Goal: Task Accomplishment & Management: Complete application form

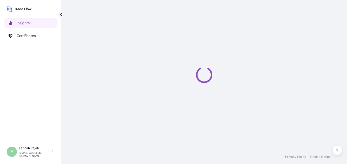
select select "2025"
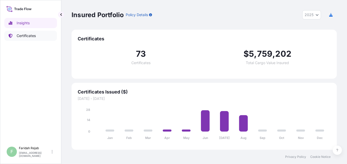
click at [23, 35] on p "Certificates" at bounding box center [26, 35] width 19 height 5
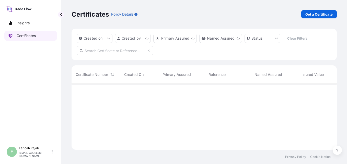
scroll to position [65, 262]
click at [321, 16] on p "Get a Certificate" at bounding box center [319, 14] width 27 height 5
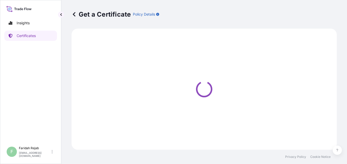
select select "Road / Inland"
select select "Barge"
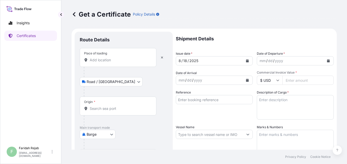
click at [97, 62] on input "Place of loading" at bounding box center [120, 60] width 60 height 5
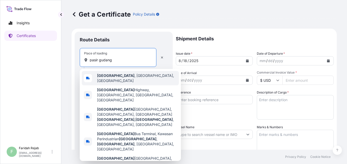
click at [112, 75] on b "Pasir Gudang" at bounding box center [115, 75] width 37 height 4
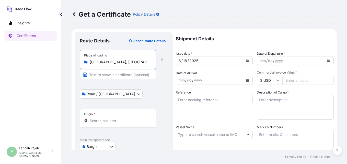
type input "Pasir Gudang, Johor, Malaysia"
click at [99, 119] on input "Origin *" at bounding box center [120, 120] width 60 height 5
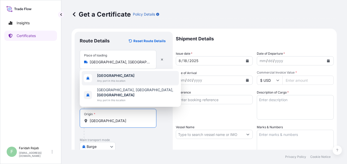
click at [105, 78] on b "Malaysia" at bounding box center [115, 75] width 37 height 4
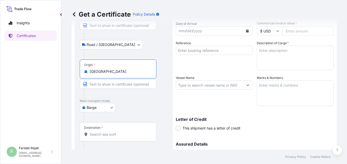
scroll to position [51, 0]
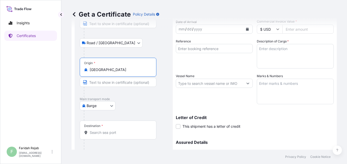
type input "Malaysia"
click at [113, 106] on body "0 options available. 2 options available. Insights Certificates F Faridah Rejab…" at bounding box center [173, 82] width 347 height 164
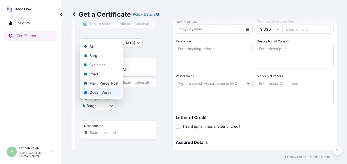
click at [95, 92] on span "Ocean Vessel" at bounding box center [100, 92] width 23 height 5
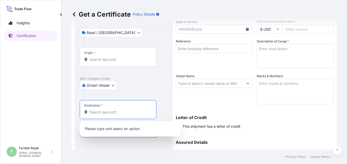
click at [102, 111] on input "Destination *" at bounding box center [120, 112] width 60 height 5
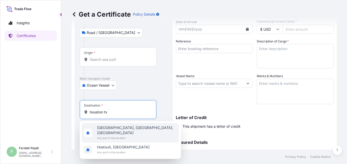
click at [112, 130] on span "Houston, TX, USA" at bounding box center [137, 130] width 80 height 10
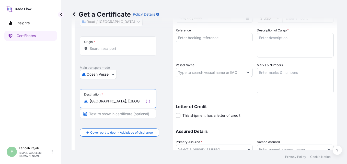
scroll to position [72, 0]
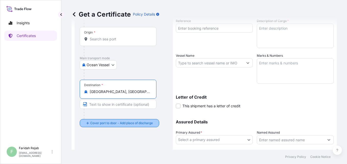
type input "Houston, TX, USA"
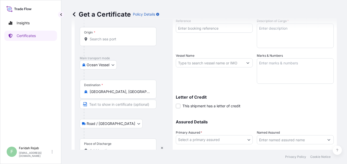
click at [119, 143] on div "Place of Discharge" at bounding box center [118, 148] width 77 height 19
click at [119, 148] on input "Place of Discharge" at bounding box center [120, 150] width 60 height 5
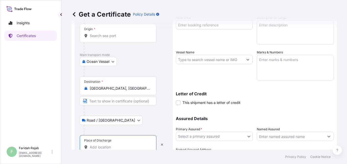
click at [104, 146] on input "Place of Discharge" at bounding box center [120, 147] width 60 height 5
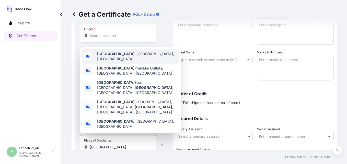
click at [126, 62] on span "Houston , TX, USA" at bounding box center [137, 56] width 80 height 10
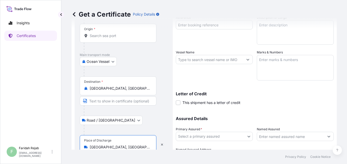
scroll to position [0, 0]
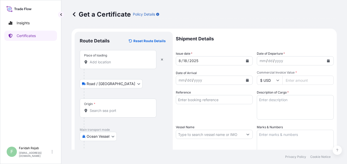
type input "Houston, TX, USA"
click at [285, 62] on div "mm / dd / yyyy" at bounding box center [290, 60] width 67 height 9
click at [327, 61] on icon "Calendar" at bounding box center [328, 60] width 3 height 3
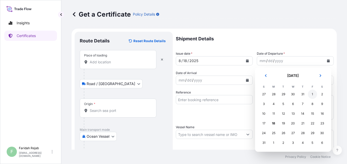
click at [312, 94] on div "1" at bounding box center [312, 94] width 9 height 9
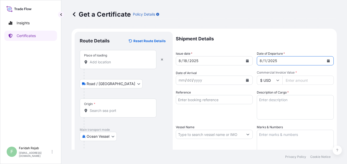
click at [247, 81] on button "Calendar" at bounding box center [247, 80] width 8 height 8
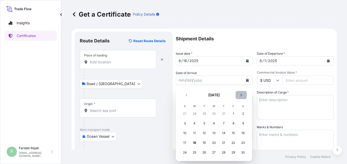
click at [242, 95] on icon "Next" at bounding box center [241, 95] width 3 height 3
click at [233, 142] on div "26" at bounding box center [233, 142] width 9 height 9
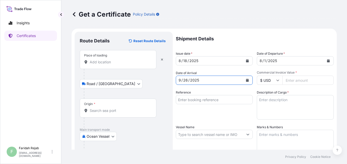
click at [295, 79] on input "Commercial Invoice Value *" at bounding box center [308, 80] width 51 height 9
type input "53504.00"
click at [229, 122] on div "Shipment Details Issue date * 8 / 18 / 2025 Date of Departure * 8 / 1 / 2025 Da…" at bounding box center [255, 134] width 158 height 205
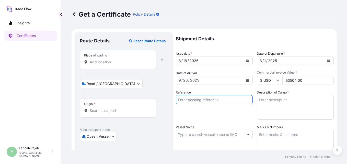
click at [243, 103] on input "Reference" at bounding box center [214, 99] width 77 height 9
type input "i"
type input "INV. NO. 90431896"
click at [284, 106] on textarea "Description of Cargo *" at bounding box center [295, 107] width 77 height 25
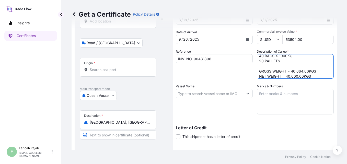
scroll to position [51, 0]
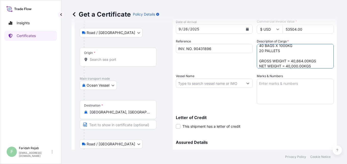
type textarea "ZINC FINES OXIDE - BALL MILL 40 BAGS X 1000KG 20 PALLETS GROSS WEIGHT = 40,664.…"
click at [247, 83] on icon "Show suggestions" at bounding box center [248, 84] width 3 height 2
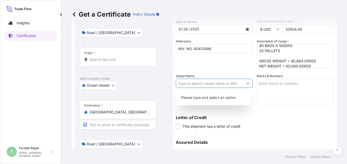
click at [205, 84] on input "Vessel Name" at bounding box center [209, 83] width 67 height 9
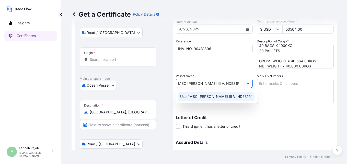
click at [235, 97] on p "Use "MSC HANISHA III V. HD531R"" at bounding box center [216, 96] width 72 height 5
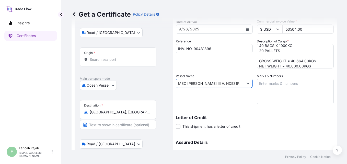
type input "MSC HANISHA III V. HD531R"
click at [272, 84] on textarea "Marks & Numbers" at bounding box center [295, 92] width 77 height 26
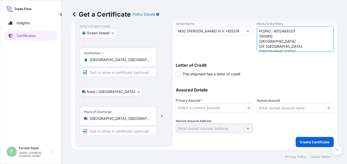
scroll to position [104, 0]
type textarea "PO/NO.: 4512489207 1000KG MALAYSIA CIF HOUSTON TX"
click at [247, 109] on body "Insights Certificates F Faridah Rejab faridah.rejab@everzinc.com Get a Certific…" at bounding box center [173, 82] width 347 height 164
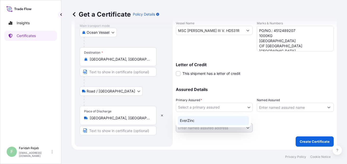
click at [194, 121] on div "EverZinc" at bounding box center [213, 120] width 71 height 9
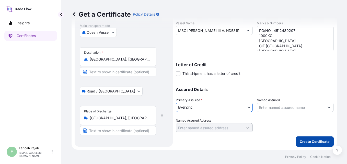
click at [312, 143] on p "Create Certificate" at bounding box center [315, 141] width 30 height 5
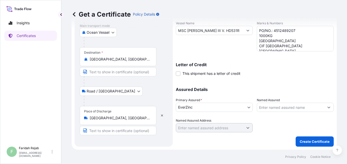
scroll to position [0, 0]
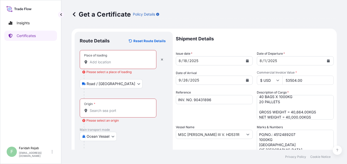
click at [106, 67] on div "Place of loading" at bounding box center [118, 59] width 77 height 19
click at [106, 65] on input "Place of loading Please select a place of loading" at bounding box center [120, 62] width 60 height 5
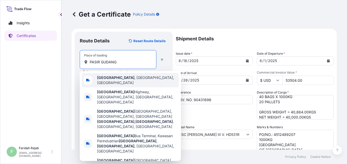
click at [119, 78] on b "Pasir Gudang" at bounding box center [115, 77] width 37 height 4
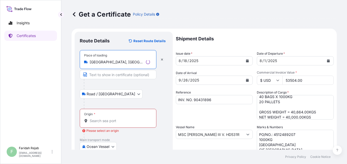
type input "Pasir Gudang, Johor, Malaysia"
click at [108, 119] on input "Origin * Please select an origin" at bounding box center [120, 120] width 60 height 5
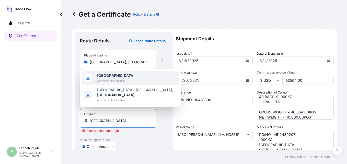
click at [102, 78] on b "Malaysia" at bounding box center [115, 75] width 37 height 4
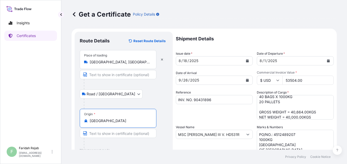
scroll to position [118, 0]
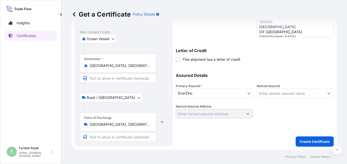
type input "Malaysia"
click at [312, 143] on p "Create Certificate" at bounding box center [315, 141] width 30 height 5
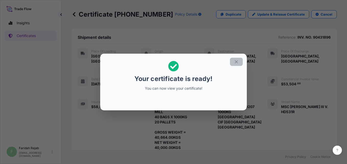
click at [235, 60] on icon "button" at bounding box center [236, 62] width 5 height 5
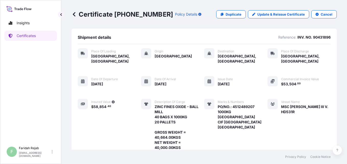
scroll to position [98, 0]
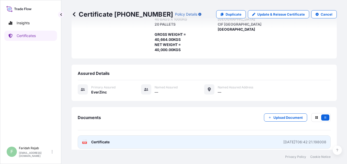
click at [79, 136] on link "PDF Certificate 2025-08-18T06:42:21.198008" at bounding box center [204, 142] width 253 height 13
